Goal: Communication & Community: Answer question/provide support

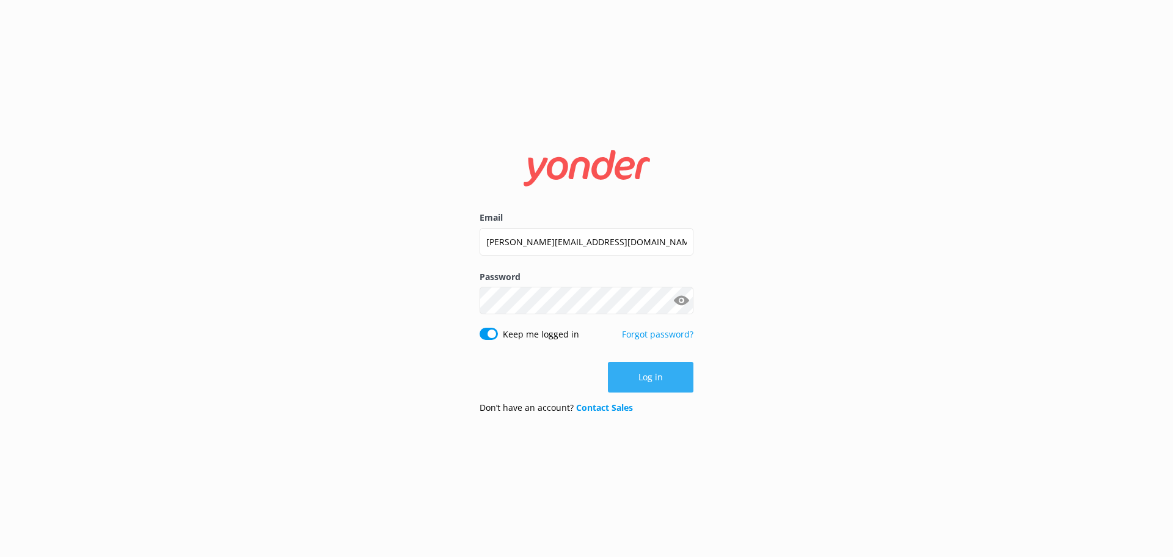
click at [650, 385] on button "Log in" at bounding box center [651, 377] width 86 height 31
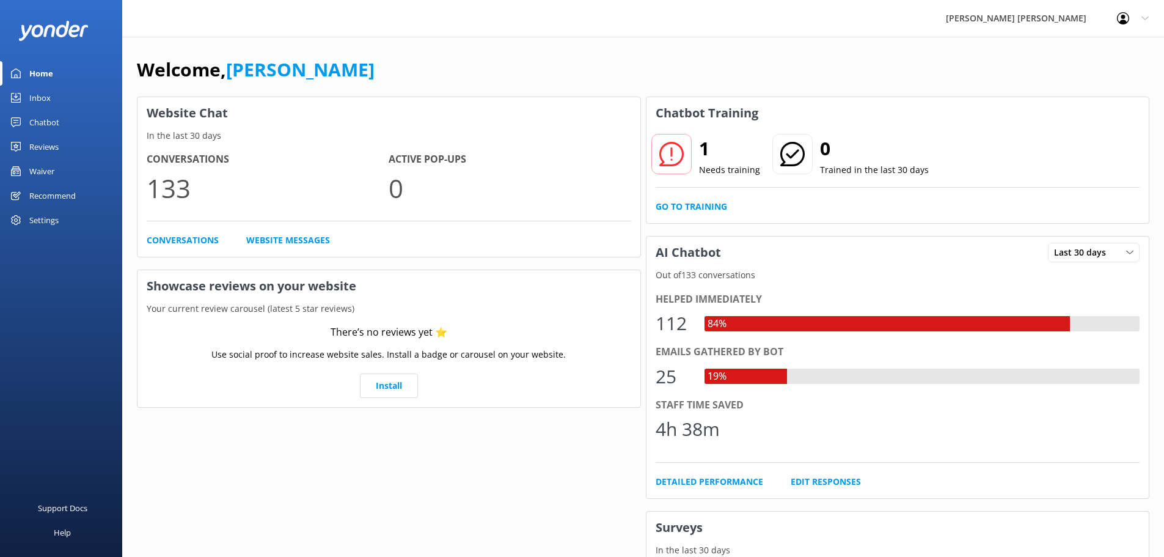
click at [48, 97] on div "Inbox" at bounding box center [39, 98] width 21 height 24
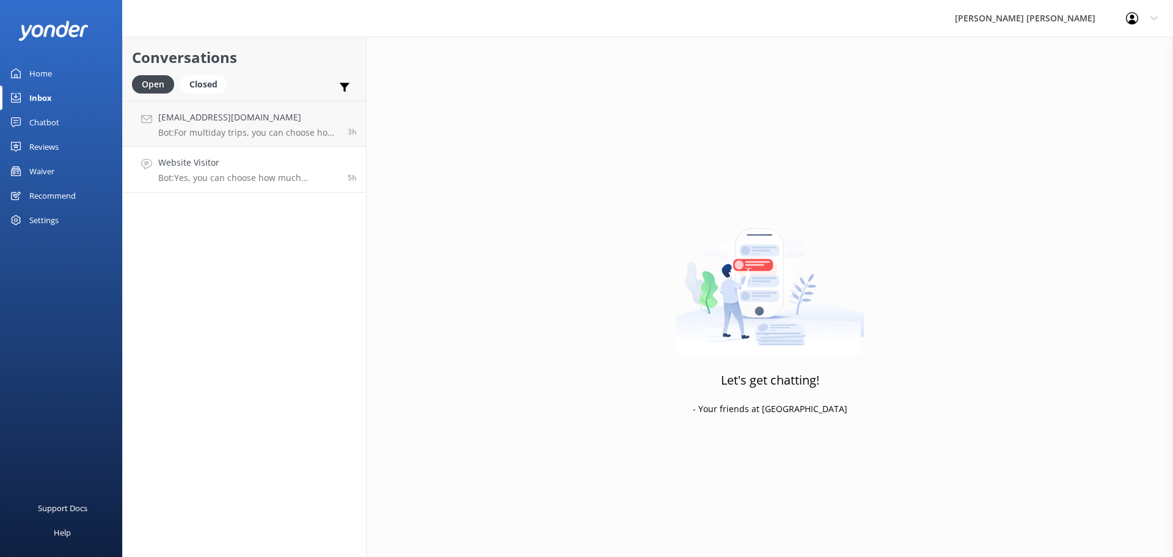
click at [228, 174] on p "Bot: Yes, you can choose how much kayaking and walking you want to do each day …" at bounding box center [248, 177] width 180 height 11
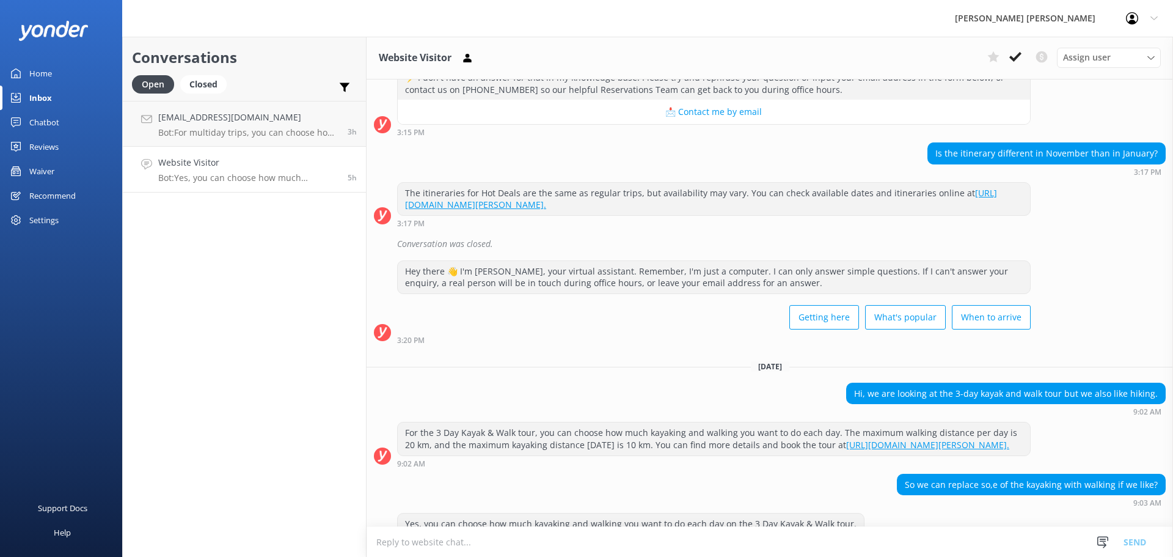
scroll to position [979, 0]
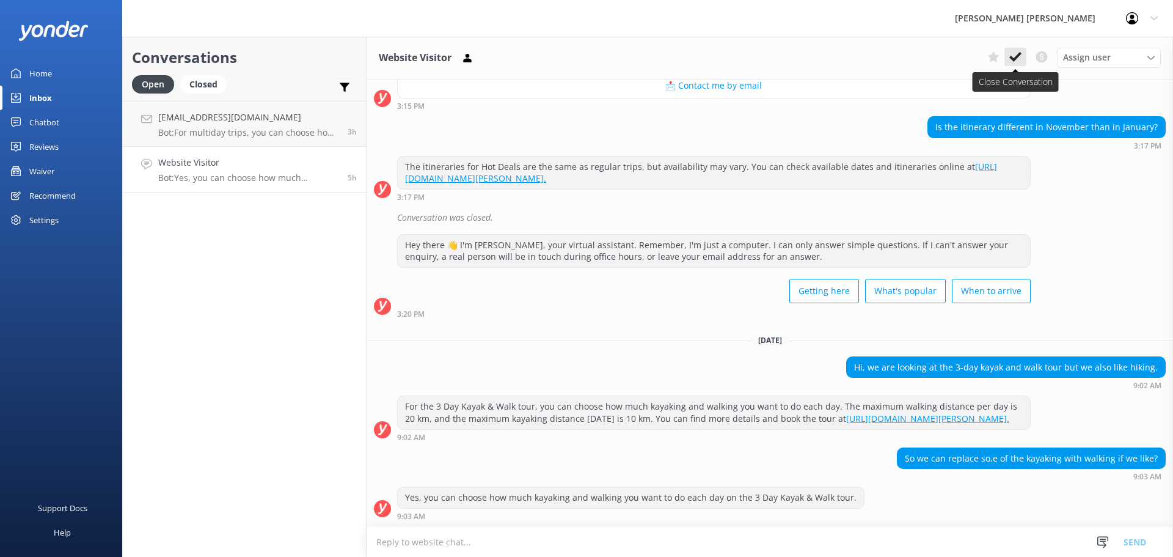
click at [1012, 56] on icon at bounding box center [1015, 57] width 12 height 12
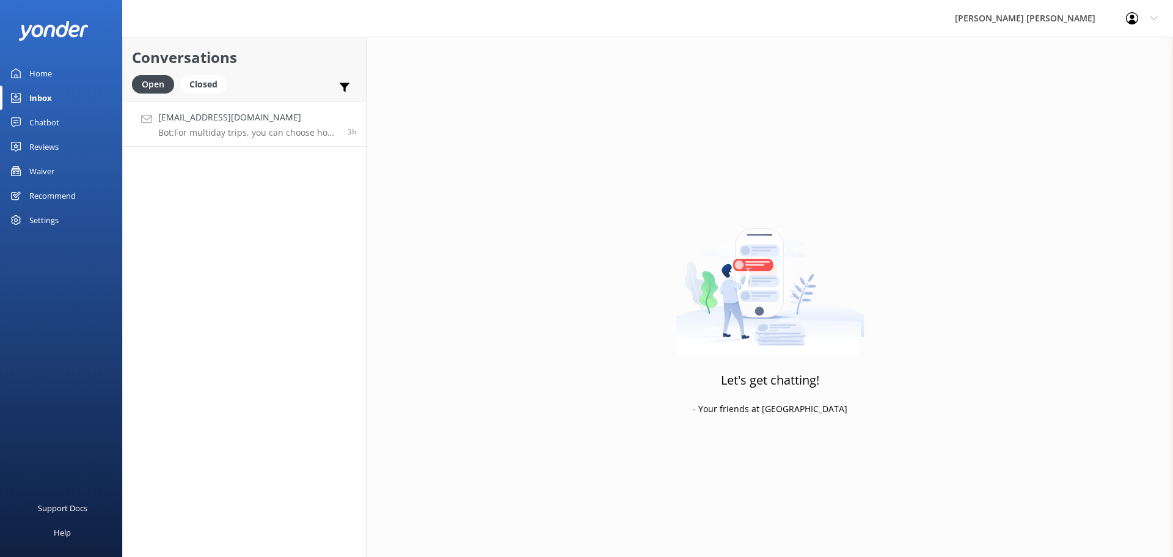
click at [206, 131] on p "Bot: For multiday trips, you can choose how much kayaking and walking you want …" at bounding box center [248, 132] width 180 height 11
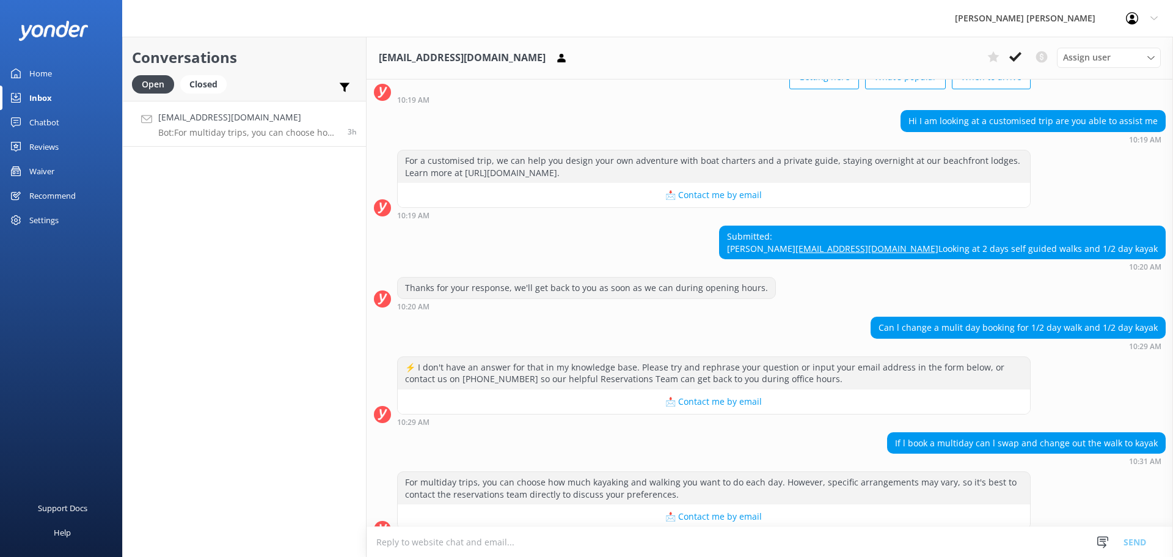
scroll to position [583, 0]
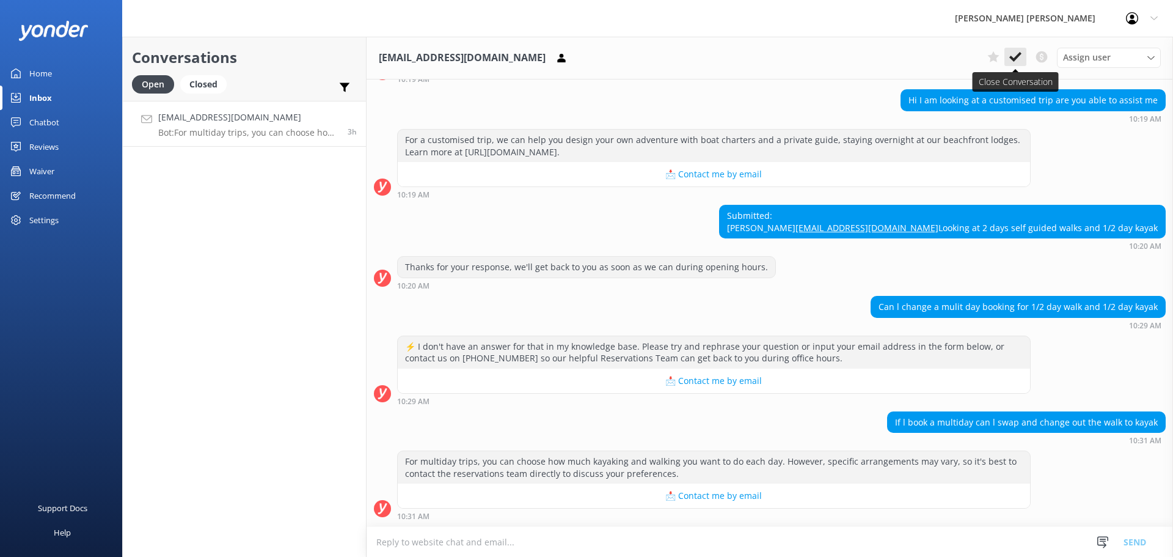
click at [1020, 54] on use at bounding box center [1015, 57] width 12 height 10
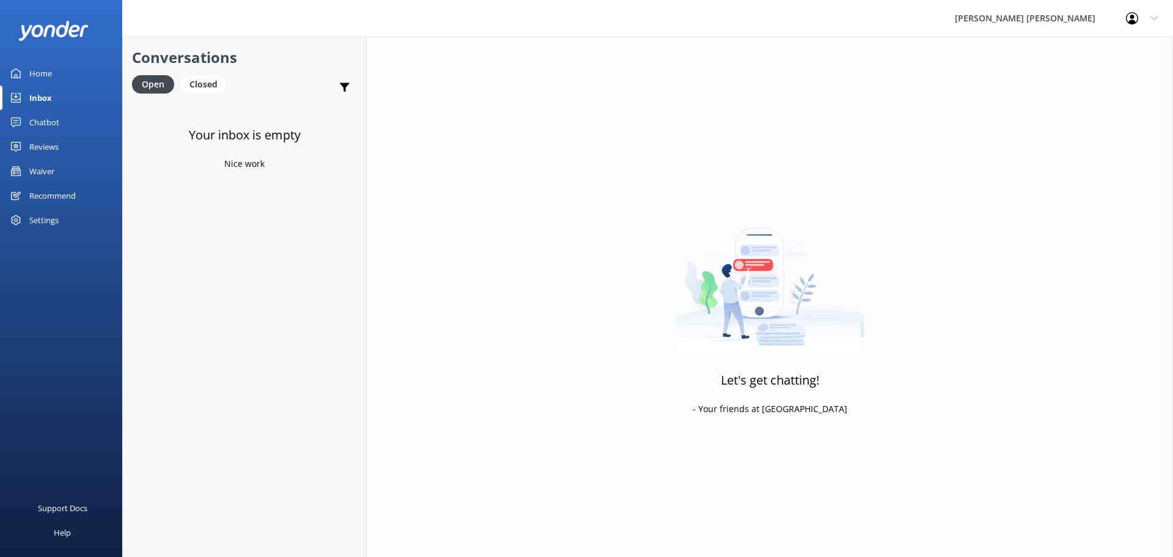
click at [57, 121] on div "Chatbot" at bounding box center [44, 122] width 30 height 24
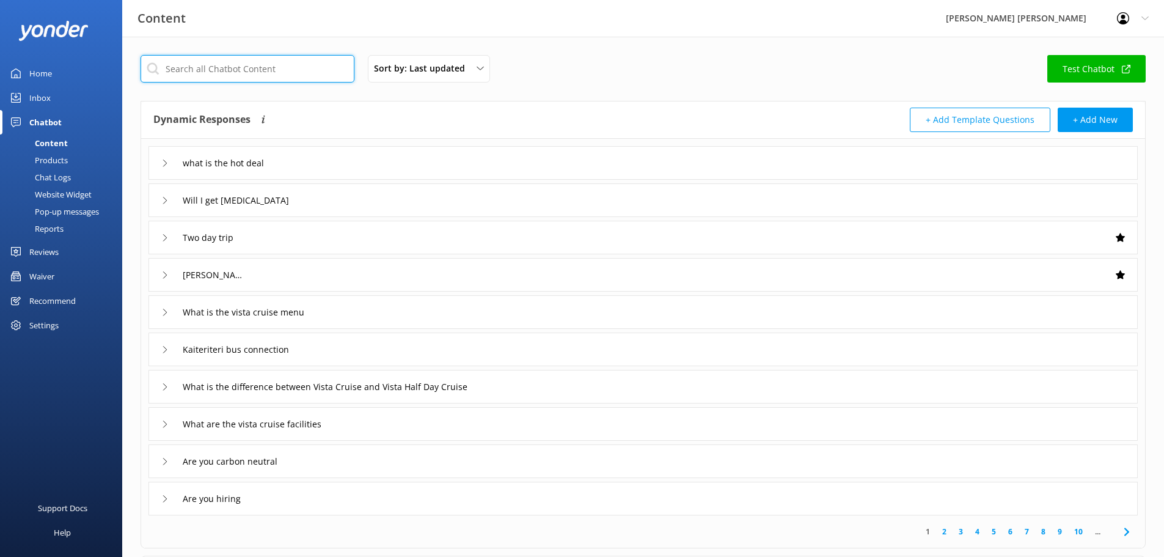
click at [205, 81] on input "text" at bounding box center [248, 68] width 214 height 27
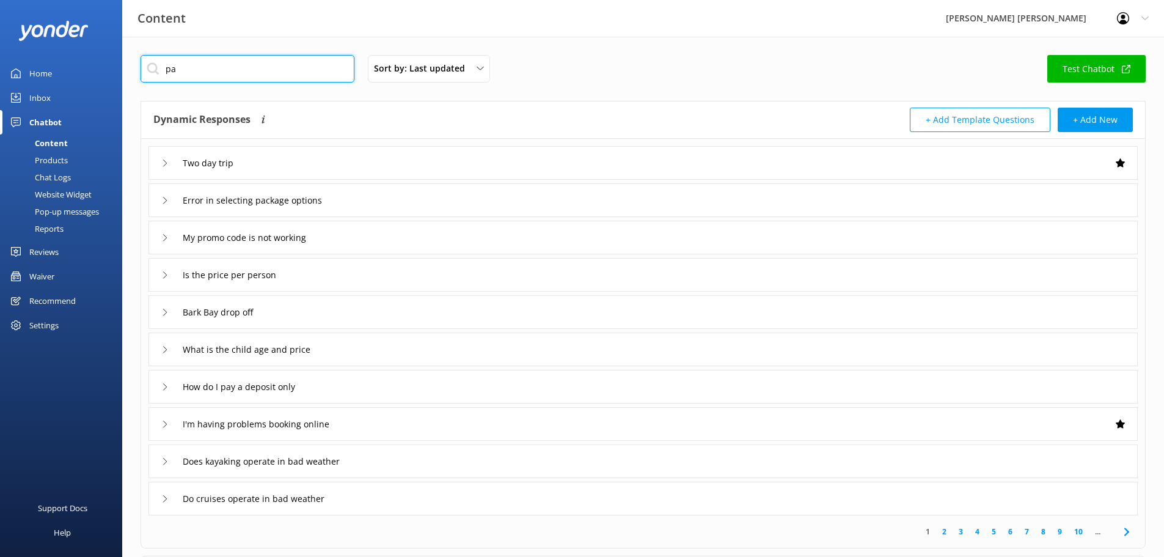
type input "p"
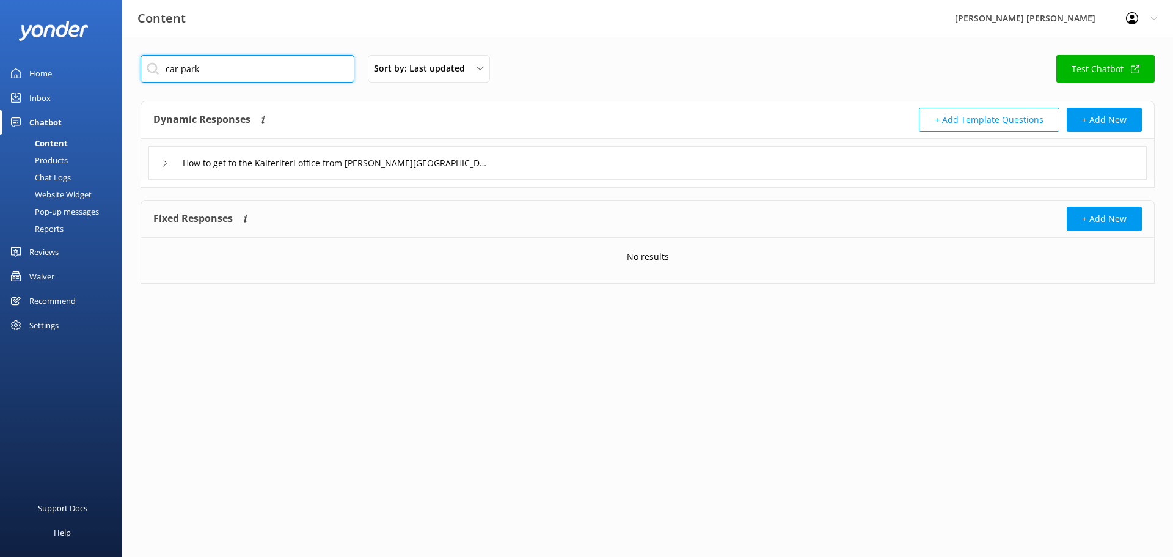
click at [180, 74] on input "car park" at bounding box center [248, 68] width 214 height 27
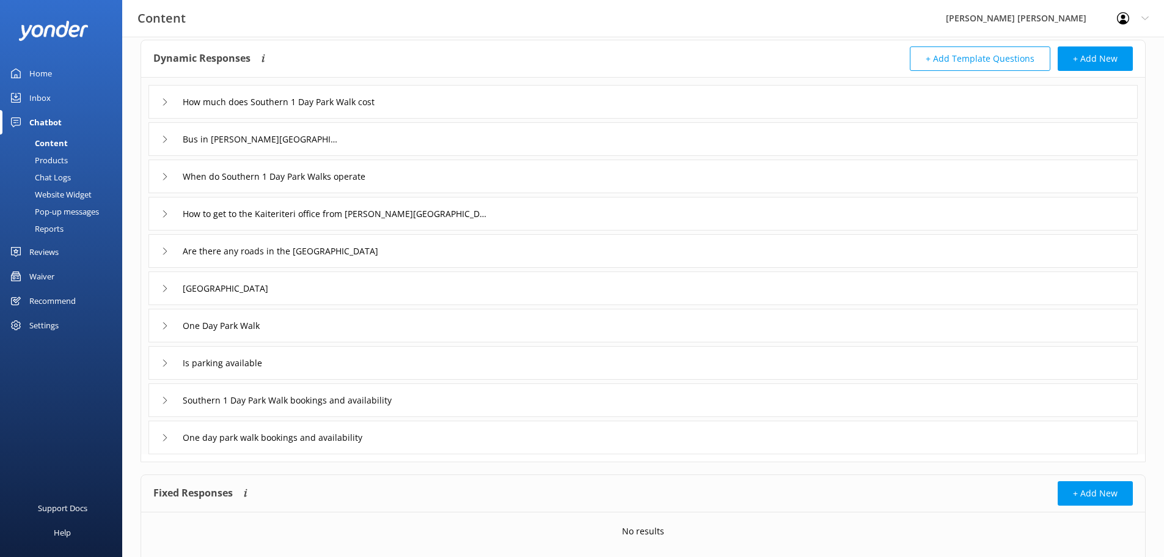
scroll to position [99, 0]
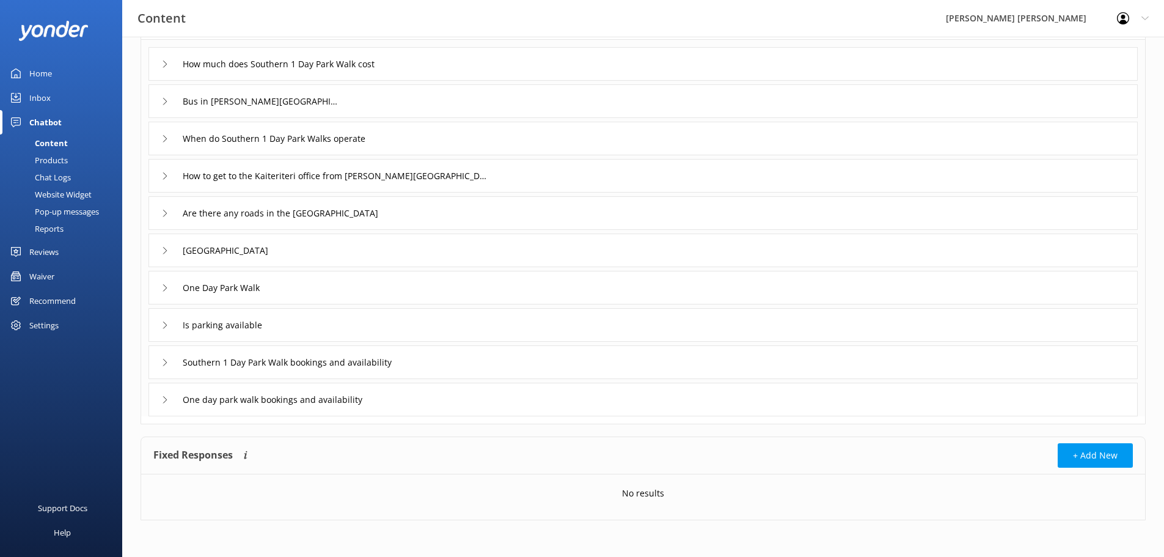
type input "park"
click at [166, 326] on use at bounding box center [165, 324] width 4 height 7
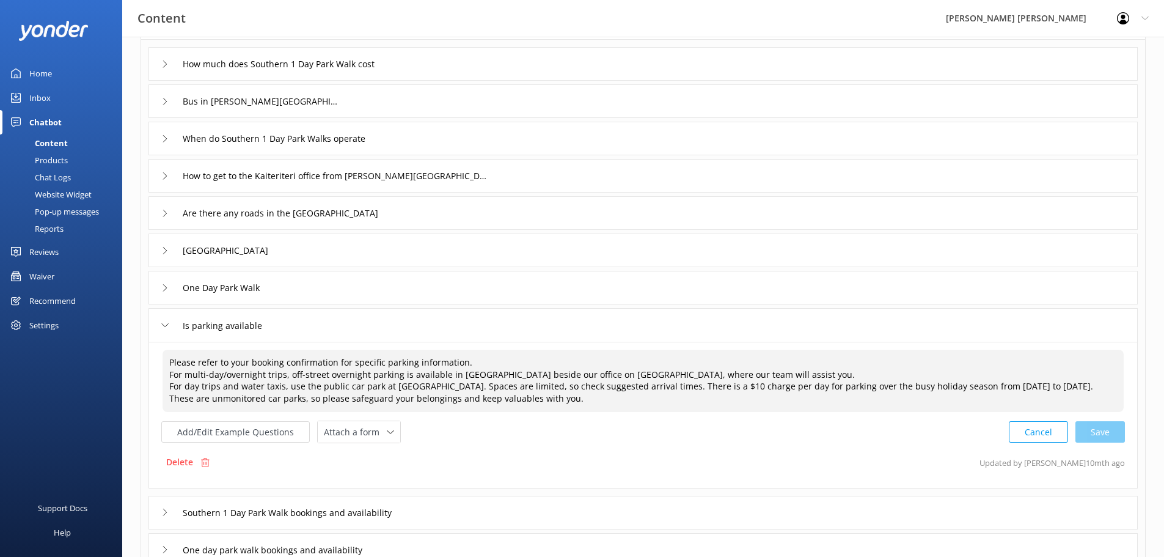
click at [957, 386] on textarea "Please refer to your booking confirmation for specific parking information. For…" at bounding box center [642, 380] width 961 height 62
click at [1100, 430] on div "Cancel Loading.." at bounding box center [1066, 430] width 115 height 23
click at [276, 432] on button "Add/Edit Example Questions" at bounding box center [235, 430] width 148 height 21
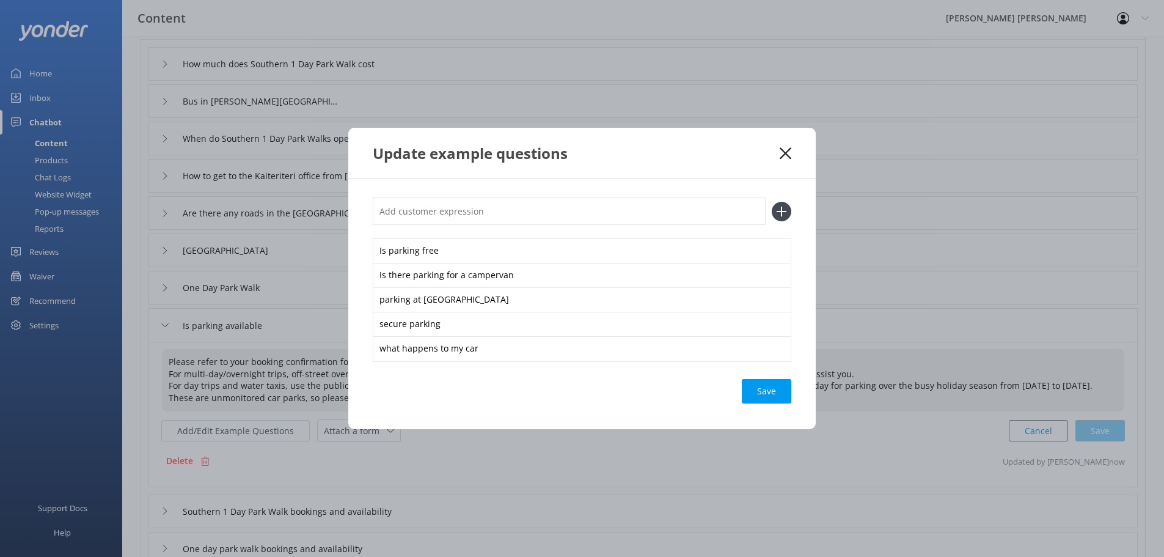
type textarea "Please refer to your booking confirmation for specific parking information. For…"
click at [472, 211] on input "text" at bounding box center [569, 210] width 393 height 27
paste input "options to leave vehicles and caravans while walking on the [PERSON_NAME]"
drag, startPoint x: 670, startPoint y: 210, endPoint x: 476, endPoint y: 222, distance: 193.4
click at [477, 221] on input "options to leave vehicles and caravans while walking on the [PERSON_NAME]" at bounding box center [569, 210] width 393 height 27
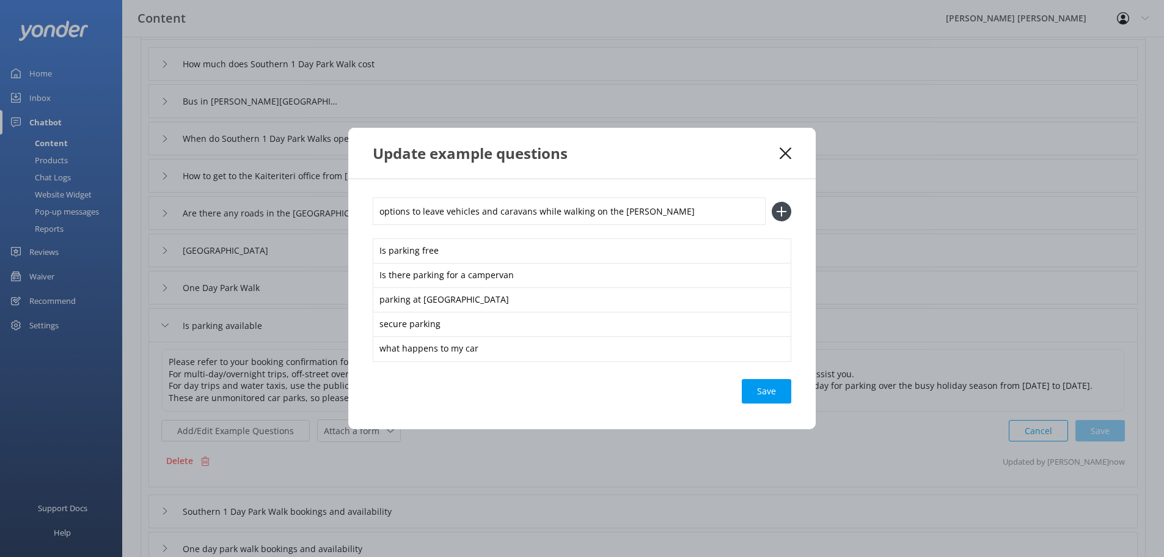
drag, startPoint x: 498, startPoint y: 214, endPoint x: 551, endPoint y: 214, distance: 53.1
click at [498, 214] on input "options to leave vehicles and caravans while walking on the [PERSON_NAME]" at bounding box center [569, 210] width 393 height 27
click at [665, 210] on input "options to leave vehicles and caravans while walking on the [PERSON_NAME]" at bounding box center [569, 210] width 393 height 27
click at [674, 215] on input "options to leave vehicles and caravans while walking on the [PERSON_NAME]" at bounding box center [569, 210] width 393 height 27
drag, startPoint x: 659, startPoint y: 213, endPoint x: 345, endPoint y: 228, distance: 315.0
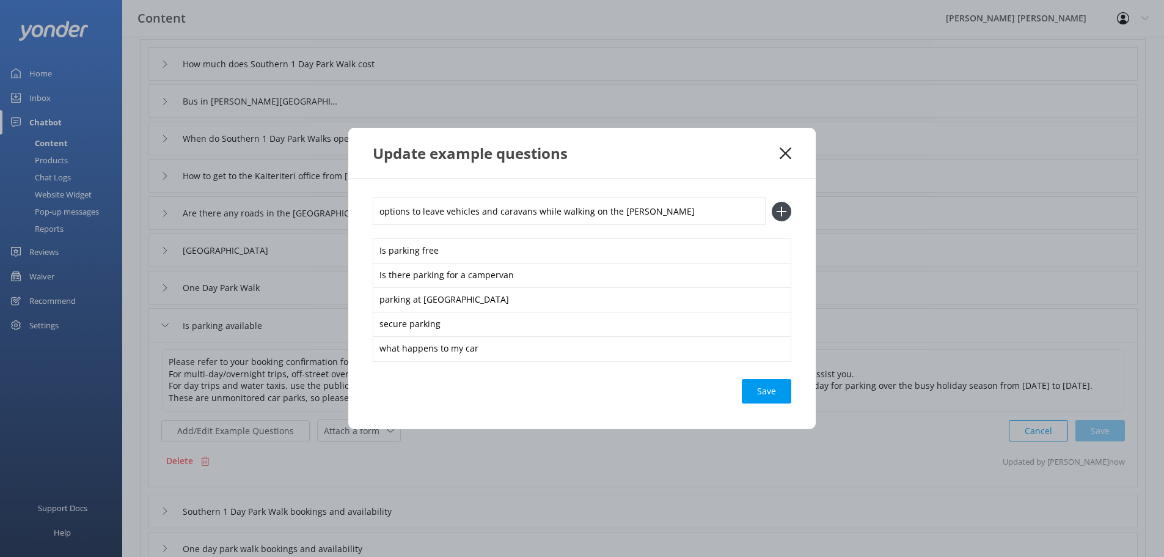
click at [345, 228] on div "Update example questions options to leave vehicles and caravans while walking o…" at bounding box center [582, 278] width 1164 height 557
click at [662, 211] on input "options to leave vehicles and caravans while walking on the [PERSON_NAME]" at bounding box center [569, 210] width 393 height 27
click at [669, 211] on input "options to leave vehicles and caravans while walking on the [PERSON_NAME]" at bounding box center [569, 210] width 393 height 27
type input "options to leave vehicles"
click at [786, 213] on icon at bounding box center [782, 212] width 20 height 20
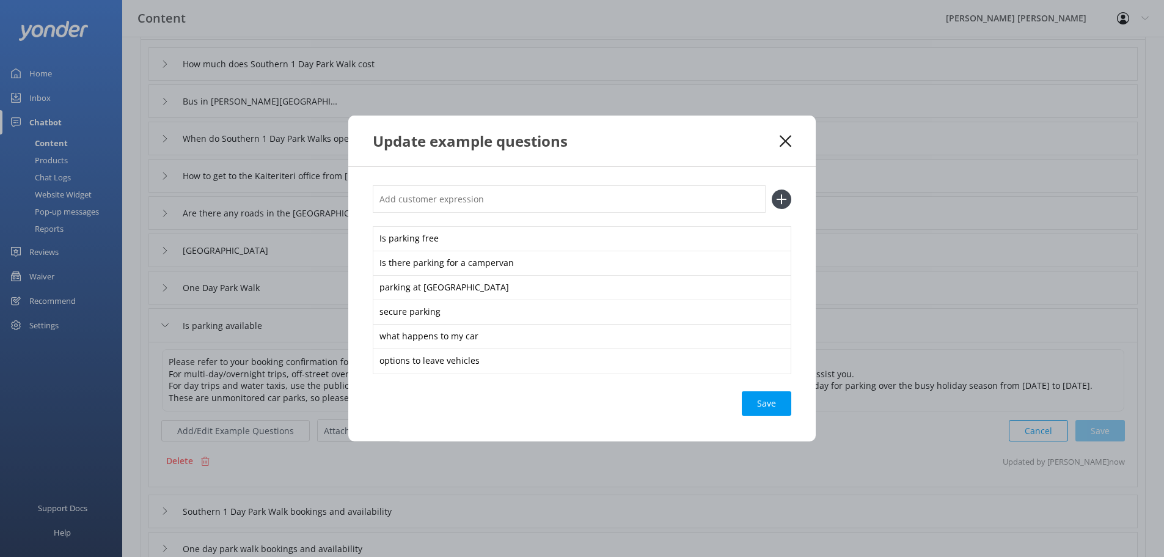
click at [487, 199] on input "text" at bounding box center [569, 198] width 393 height 27
paste input "options to leave vehicles and caravans while walking on the [PERSON_NAME]"
click at [496, 199] on input "options to leave vehicles and caravans while walking on the [PERSON_NAME]" at bounding box center [569, 198] width 393 height 27
click at [626, 195] on input "options to leave caravans while walking on the [PERSON_NAME]" at bounding box center [569, 198] width 393 height 27
type input "options to leave caravans"
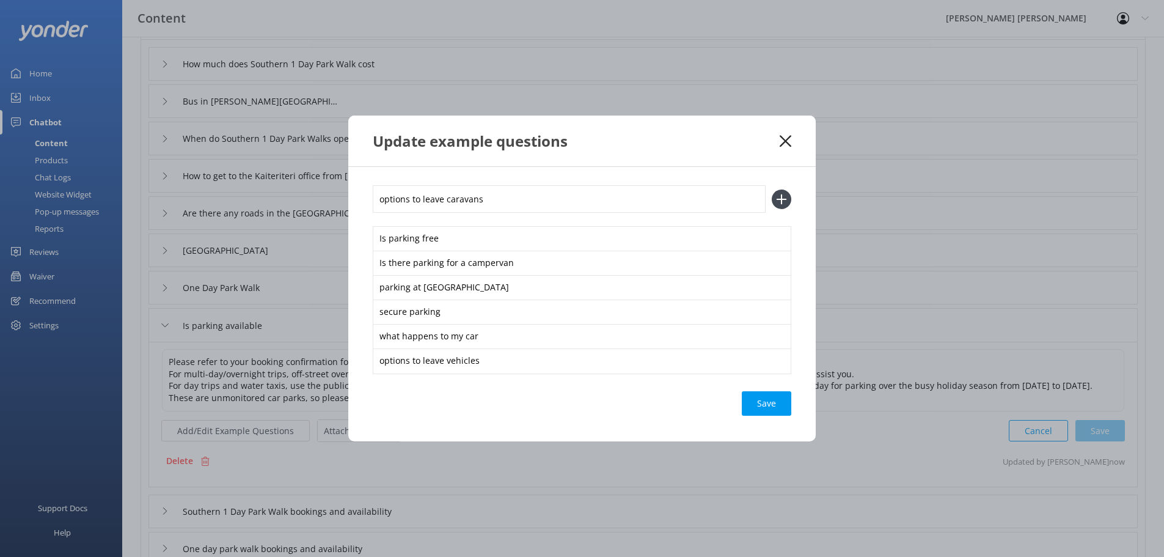
click at [789, 195] on icon at bounding box center [782, 199] width 20 height 20
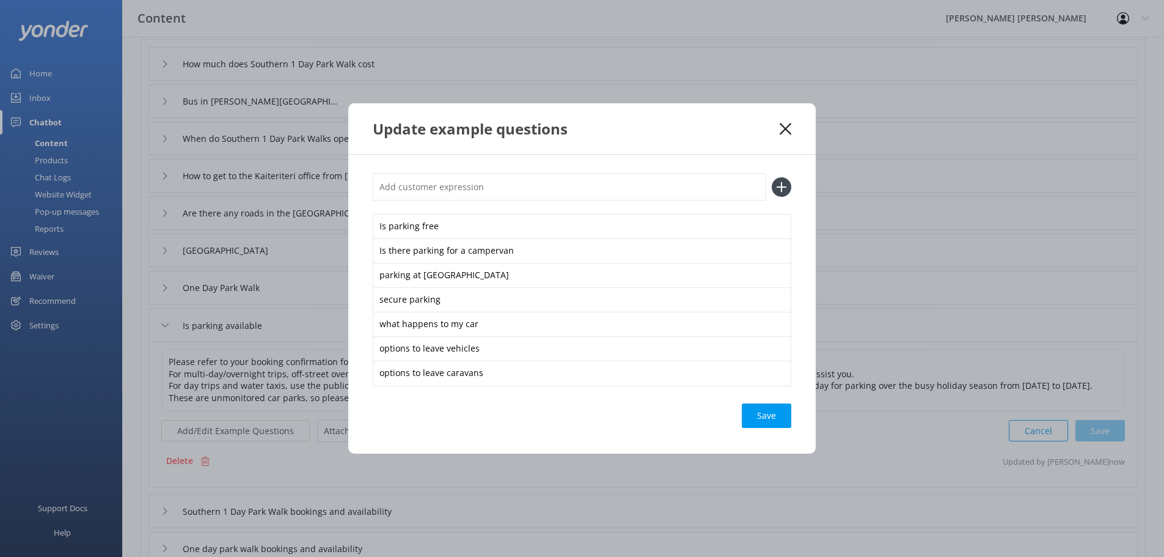
click at [591, 197] on input "text" at bounding box center [569, 186] width 393 height 27
paste input "options to leave vehicles and caravans while walking on the [PERSON_NAME]"
drag, startPoint x: 675, startPoint y: 185, endPoint x: 445, endPoint y: 193, distance: 230.4
click at [445, 192] on input "options to leave vehicles and caravans while walking on the [PERSON_NAME]" at bounding box center [569, 186] width 393 height 27
type input "options to leave car"
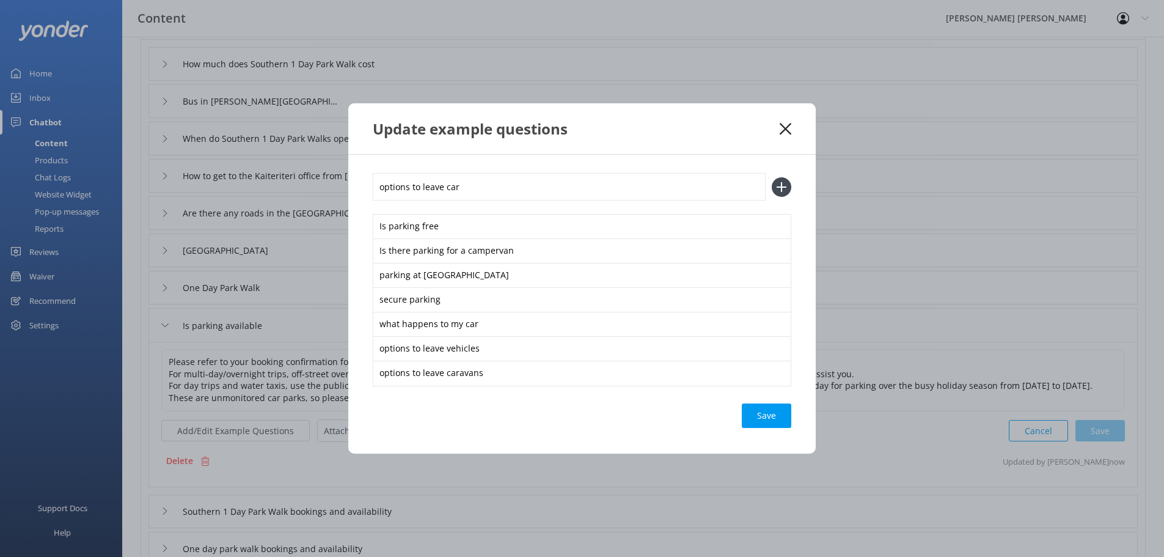
click at [788, 184] on icon at bounding box center [782, 187] width 20 height 20
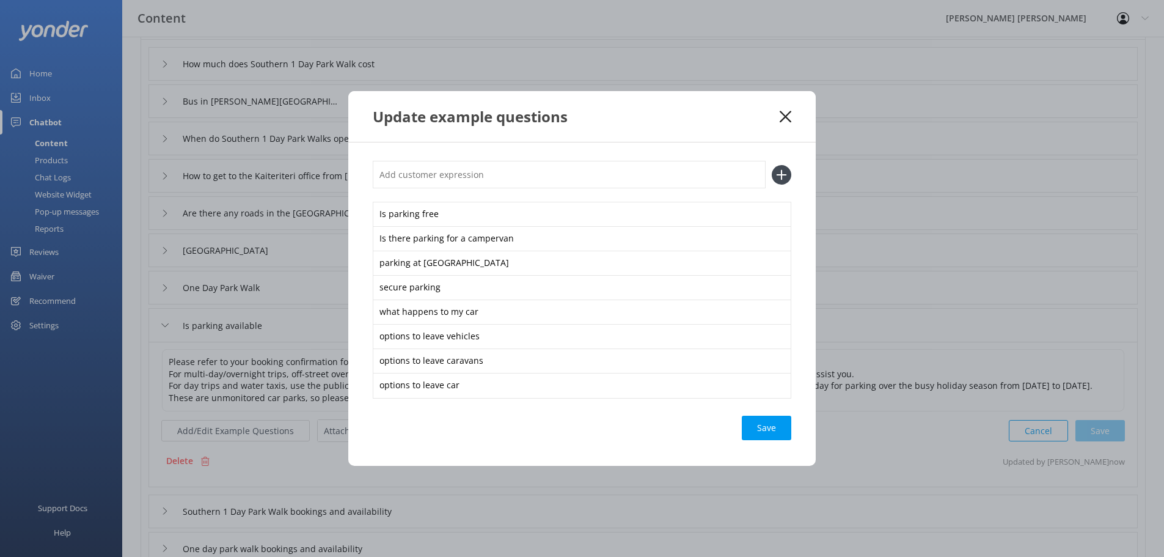
click at [470, 180] on input "text" at bounding box center [569, 174] width 393 height 27
type input "option to park car"
click at [781, 175] on use at bounding box center [781, 174] width 10 height 10
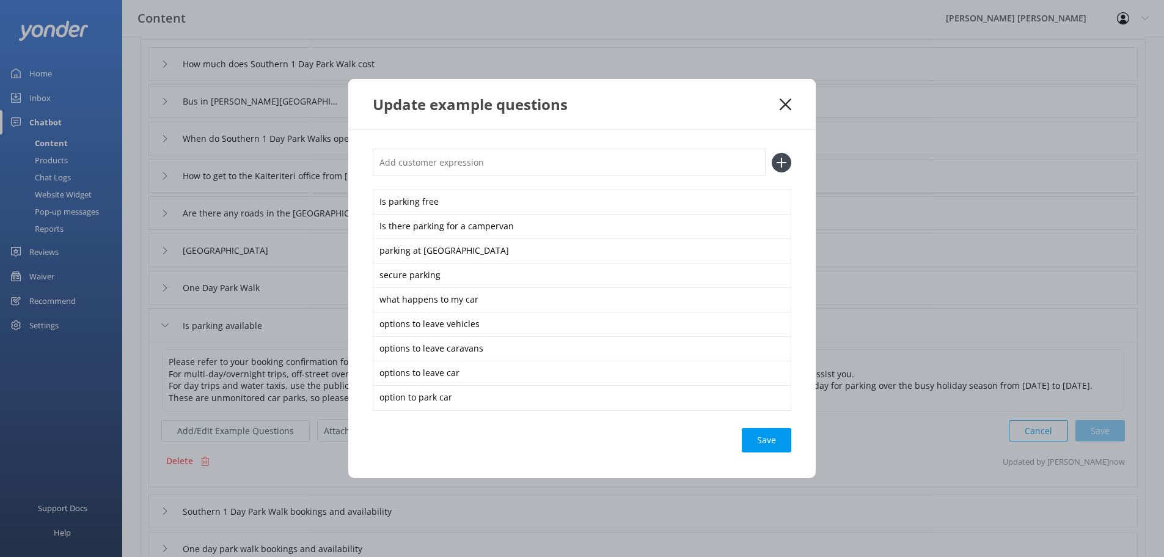
click at [501, 170] on input "text" at bounding box center [569, 161] width 393 height 27
type input "option to park caravan"
drag, startPoint x: 787, startPoint y: 164, endPoint x: 778, endPoint y: 165, distance: 9.8
click at [786, 164] on icon at bounding box center [782, 163] width 20 height 20
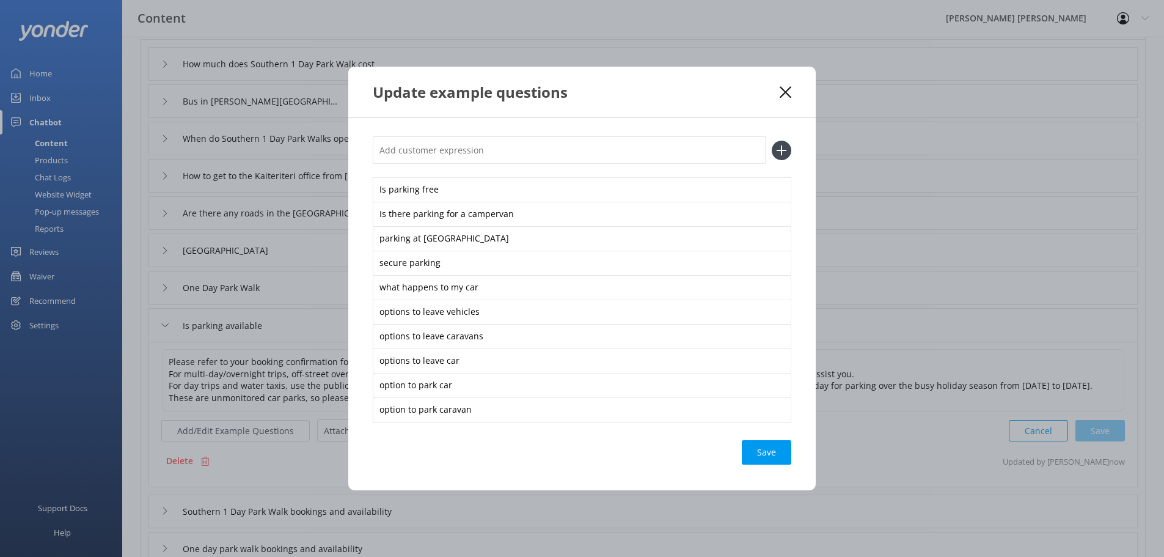
click at [519, 153] on input "text" at bounding box center [569, 149] width 393 height 27
type input "option to park vehicle"
click at [785, 158] on icon at bounding box center [782, 151] width 20 height 20
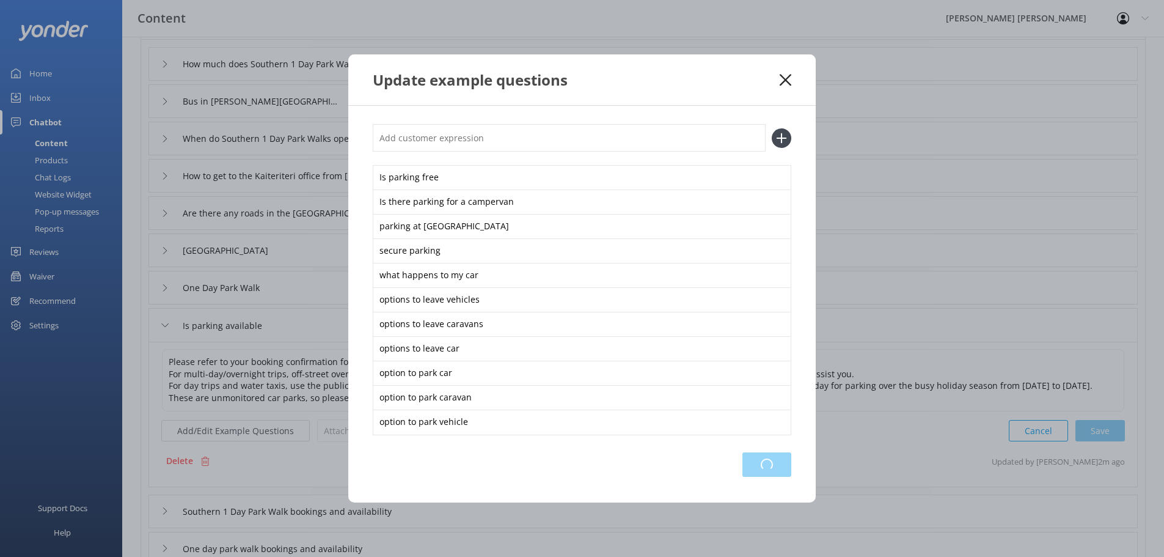
click at [760, 463] on div "Loading.." at bounding box center [766, 464] width 49 height 24
click at [770, 461] on div "Save" at bounding box center [766, 464] width 49 height 24
click at [782, 80] on icon at bounding box center [785, 80] width 12 height 12
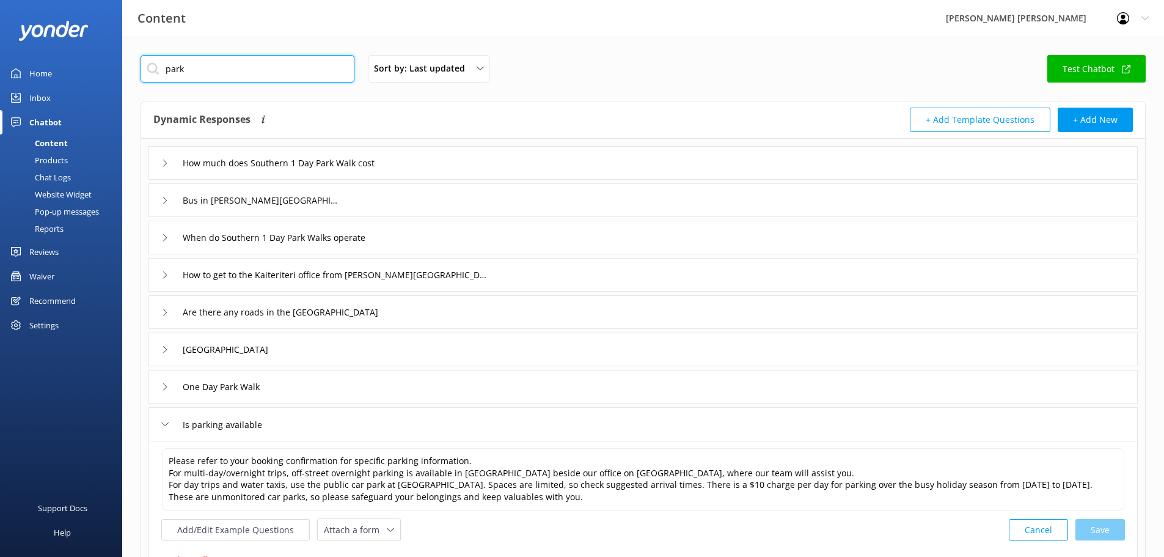
click at [193, 70] on input "park" at bounding box center [248, 68] width 214 height 27
drag, startPoint x: 192, startPoint y: 69, endPoint x: 136, endPoint y: 80, distance: 56.7
click at [141, 78] on input "park" at bounding box center [248, 68] width 214 height 27
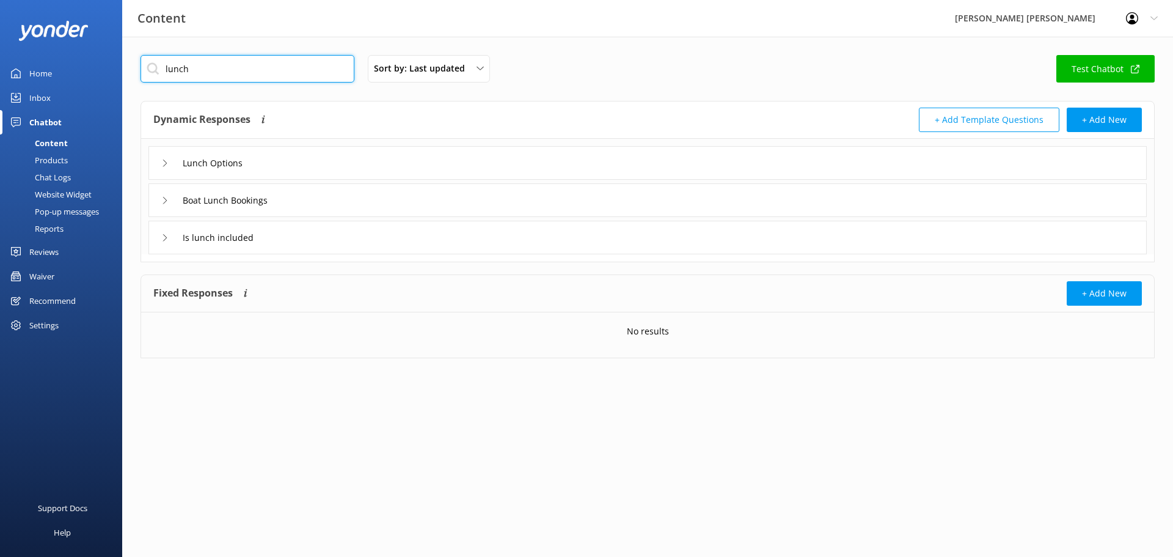
type input "lunch"
click at [167, 161] on icon at bounding box center [164, 162] width 7 height 7
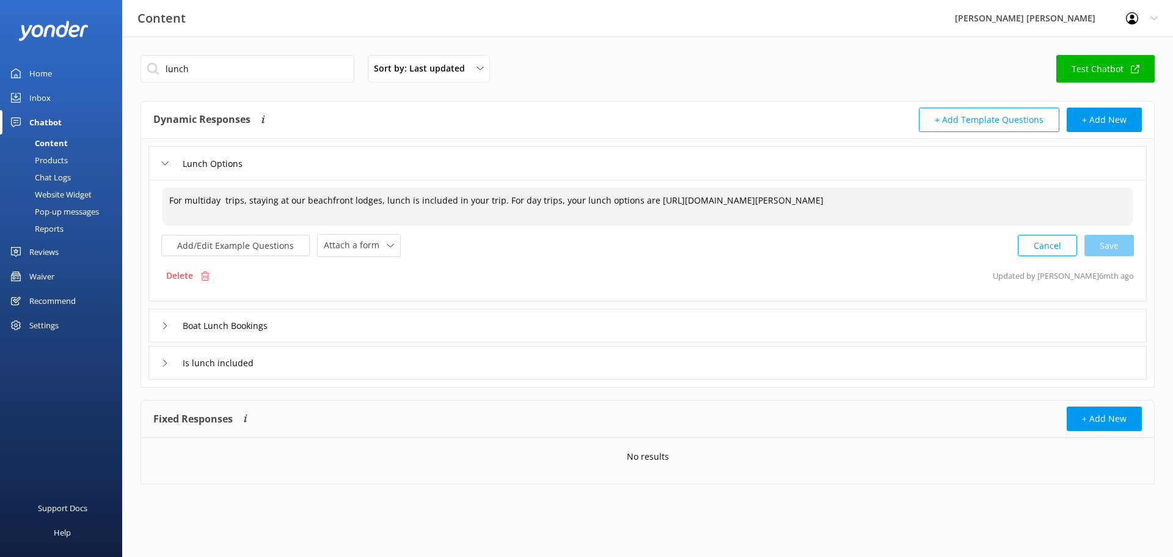
drag, startPoint x: 644, startPoint y: 202, endPoint x: 1021, endPoint y: 189, distance: 377.7
click at [1021, 189] on textarea "For multiday trips, staying at our beachfront lodges, lunch is included in your…" at bounding box center [647, 207] width 970 height 38
